Goal: Transaction & Acquisition: Book appointment/travel/reservation

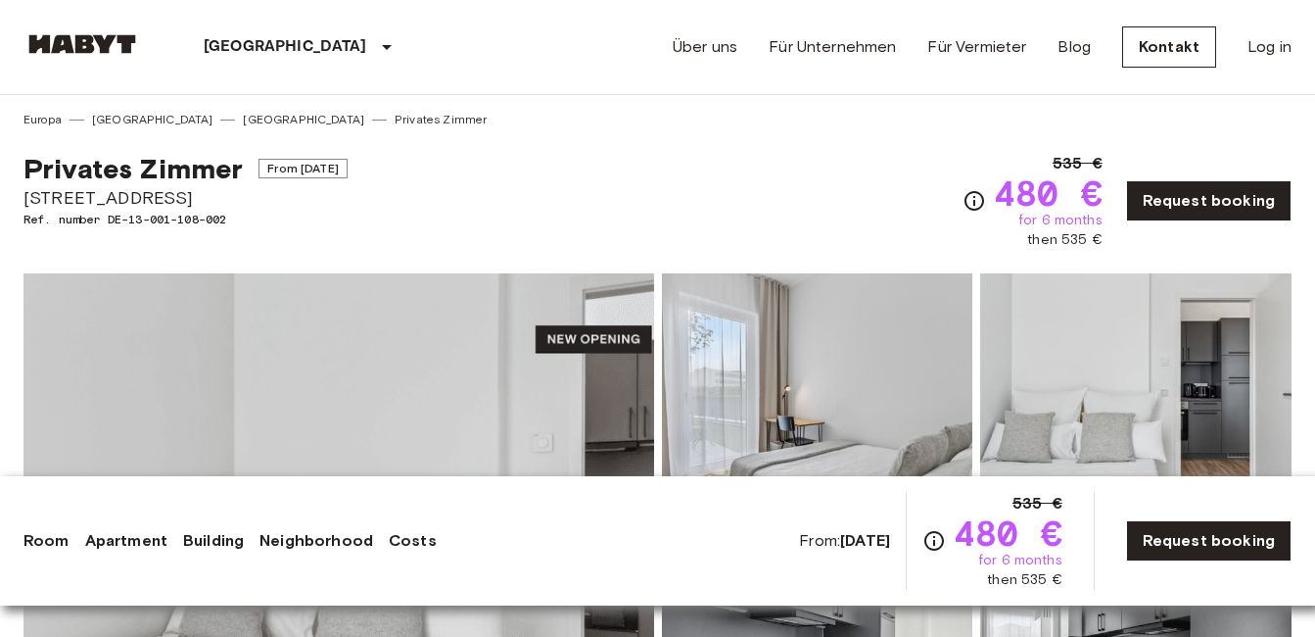
copy span "From [DATE]"
drag, startPoint x: 0, startPoint y: 0, endPoint x: 391, endPoint y: 170, distance: 426.3
click at [391, 170] on div "Privates [PERSON_NAME] From [DATE][GEOGRAPHIC_DATA][STREET_ADDRESS] Ref. number…" at bounding box center [658, 188] width 1268 height 121
copy span "for 6 months"
drag, startPoint x: 1023, startPoint y: 216, endPoint x: 1116, endPoint y: 216, distance: 92.1
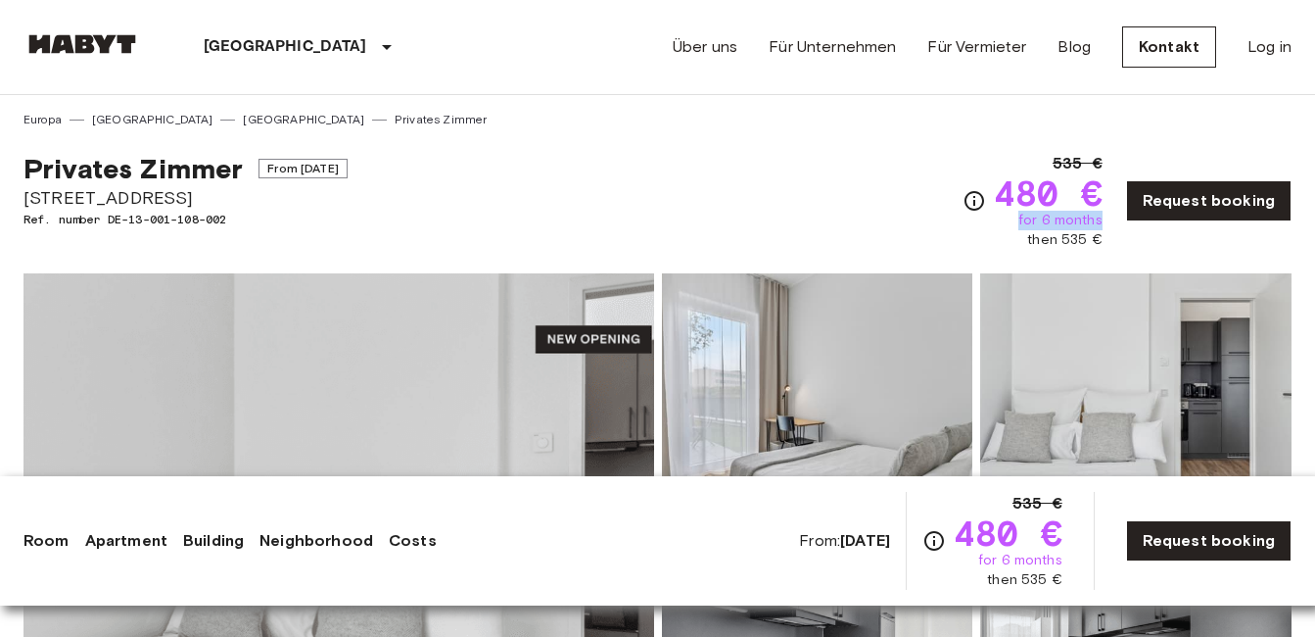
click at [1116, 216] on div "535 € 480 € for 6 months then 535 € Request booking" at bounding box center [1127, 201] width 329 height 98
drag, startPoint x: 256, startPoint y: 162, endPoint x: 392, endPoint y: 183, distance: 137.8
click at [392, 183] on div "Privates [PERSON_NAME] From [DATE][GEOGRAPHIC_DATA][STREET_ADDRESS] Ref. number…" at bounding box center [658, 188] width 1268 height 121
copy span "From [DATE]"
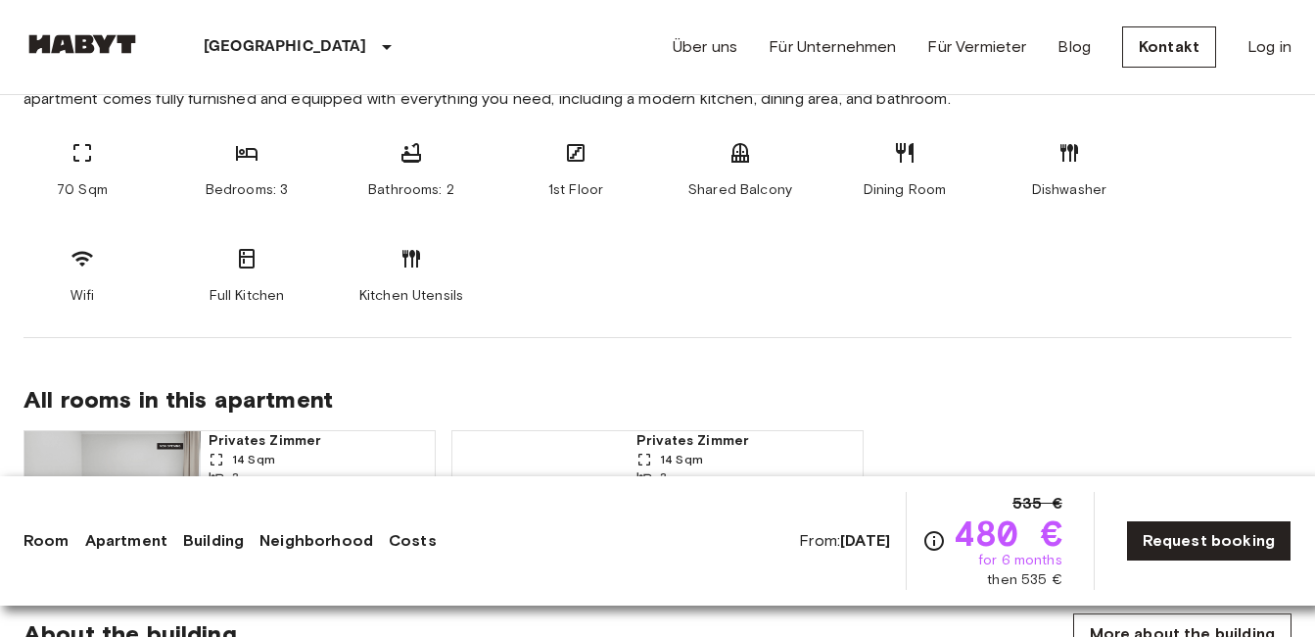
scroll to position [1110, 0]
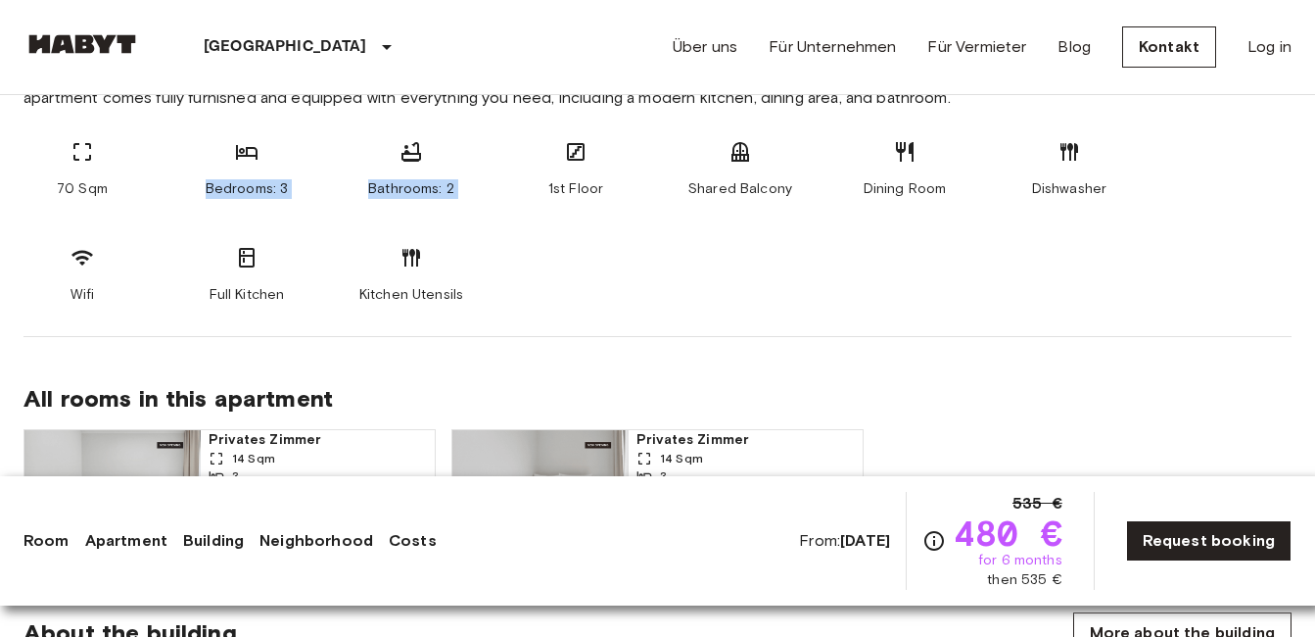
copy div "Bedrooms: 3 Bathrooms: 2"
drag, startPoint x: 199, startPoint y: 194, endPoint x: 507, endPoint y: 181, distance: 308.8
click at [507, 181] on div "70 Sqm Bedrooms: 3 Bathrooms: 2 1st Floor Shared Balcony Dining Room Dishwasher…" at bounding box center [658, 222] width 1268 height 165
